Goal: Transaction & Acquisition: Purchase product/service

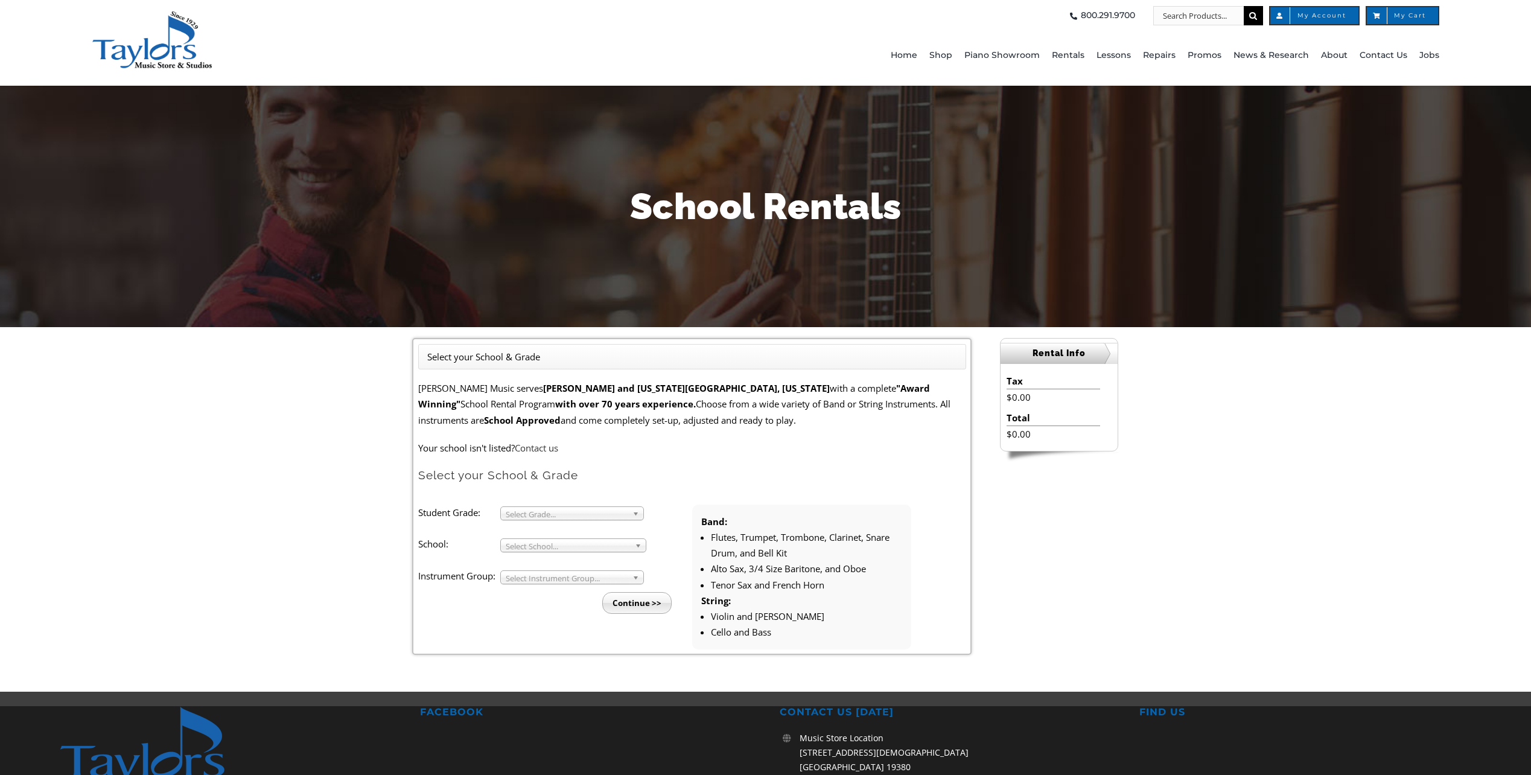
click at [576, 353] on ul "Select your School & Grade" at bounding box center [692, 356] width 548 height 25
click at [578, 514] on span "Select Grade..." at bounding box center [567, 514] width 122 height 14
click at [579, 541] on li "4" at bounding box center [576, 542] width 130 height 15
click at [579, 541] on span "Select School..." at bounding box center [568, 546] width 124 height 14
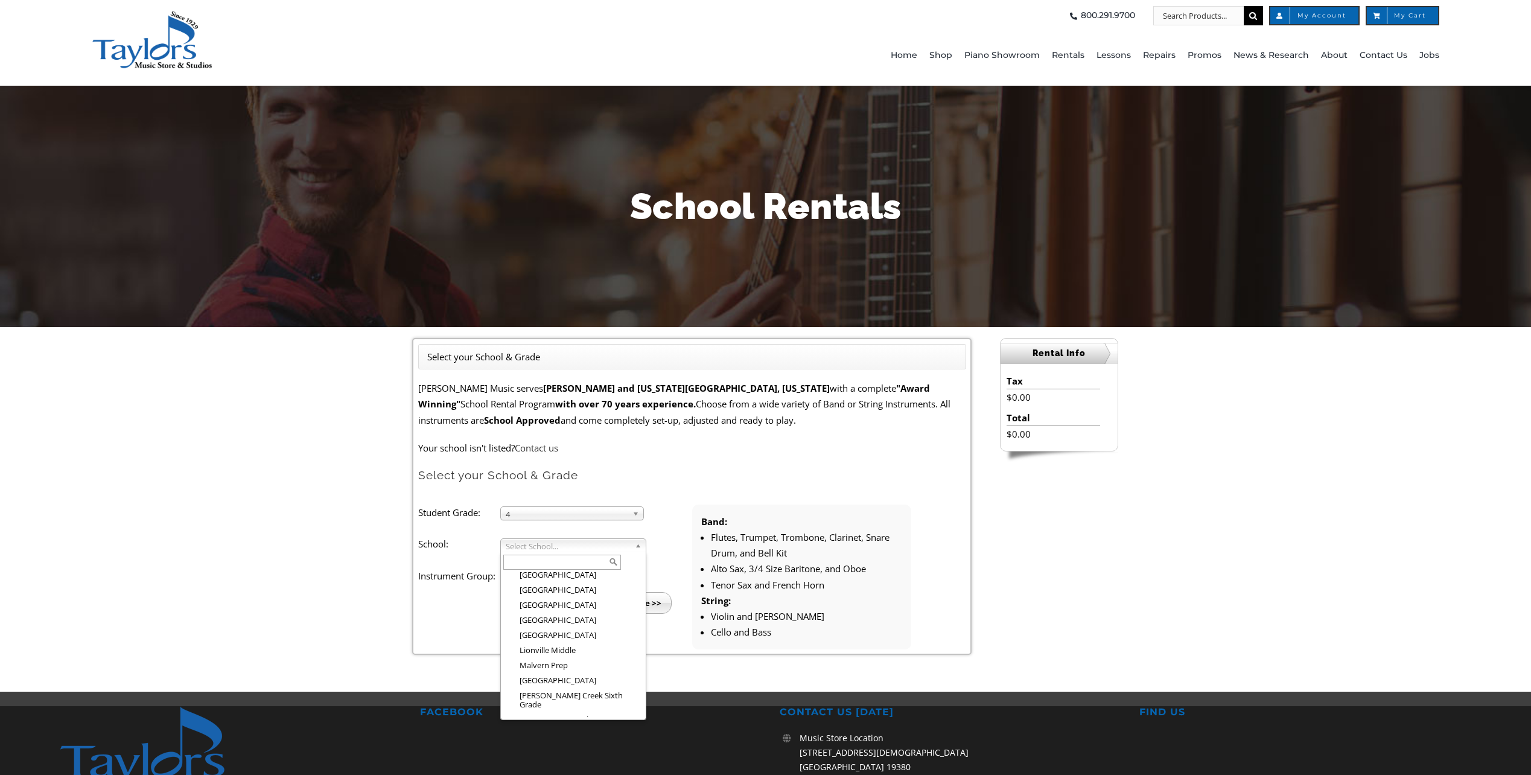
click at [562, 752] on li "Media Elementary" at bounding box center [577, 759] width 133 height 15
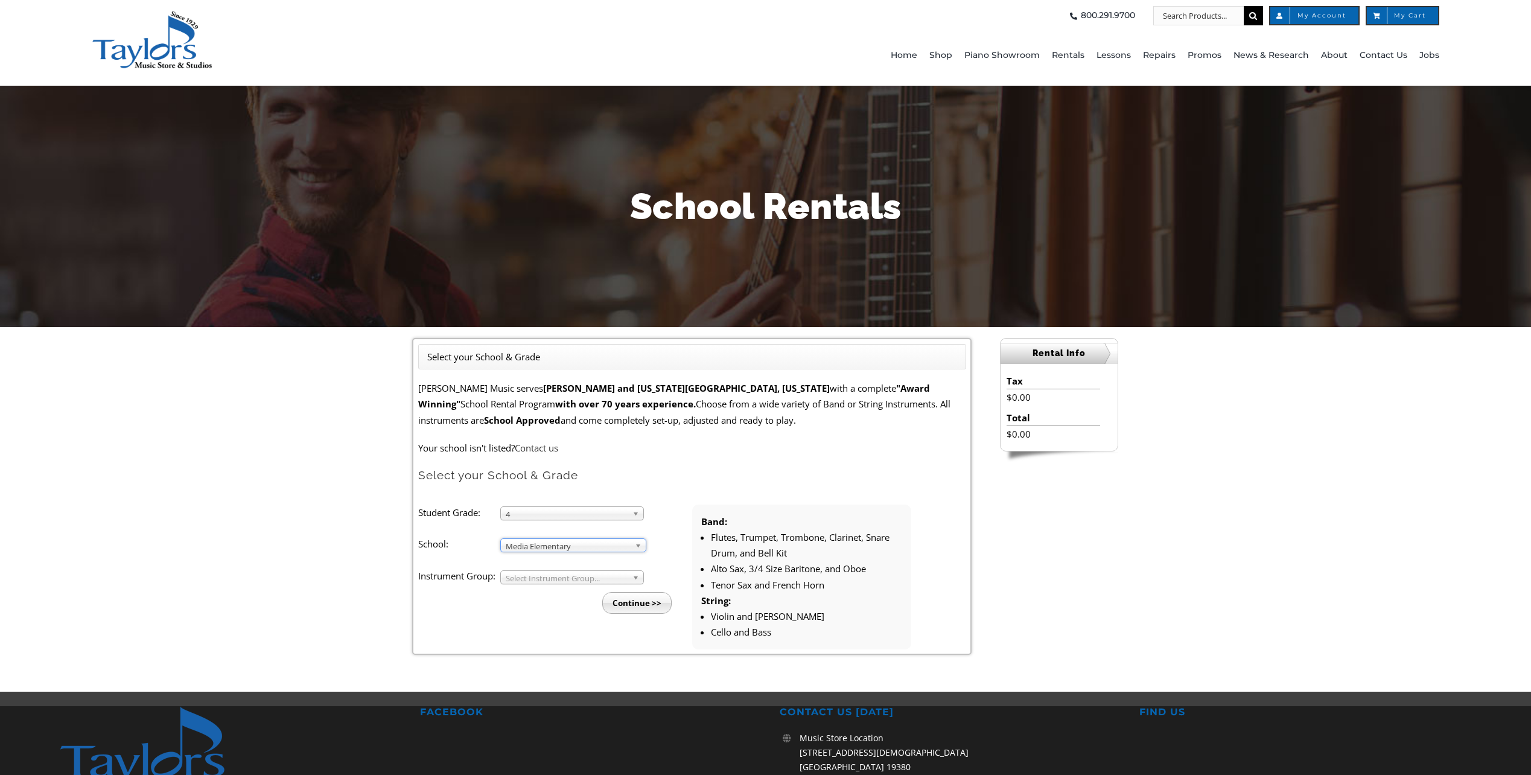
click at [555, 578] on span "Select Instrument Group..." at bounding box center [567, 578] width 122 height 14
click at [558, 596] on li "Band" at bounding box center [576, 591] width 130 height 15
click at [636, 602] on input "Continue >>" at bounding box center [636, 603] width 69 height 22
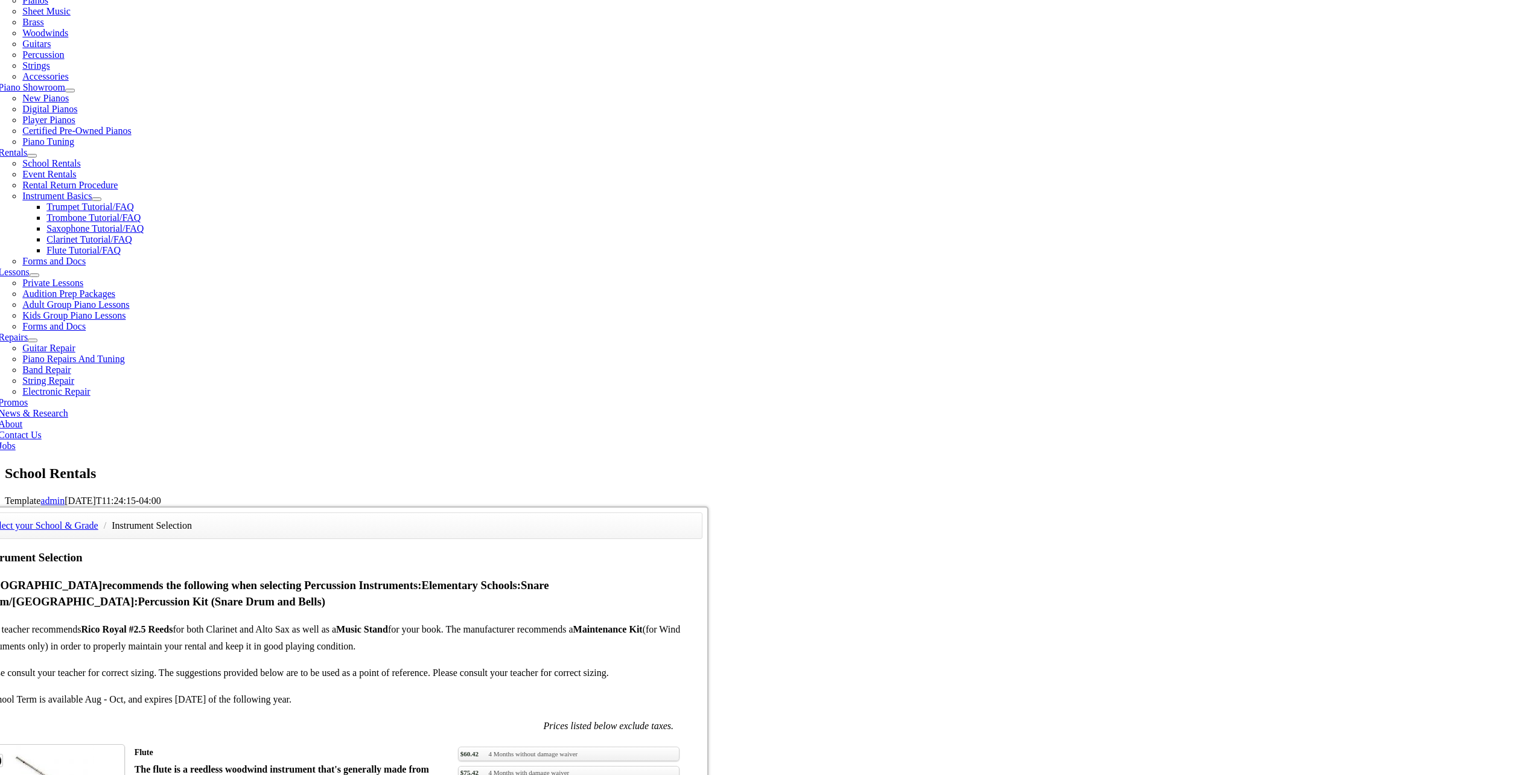
scroll to position [181, 0]
